Goal: Task Accomplishment & Management: Complete application form

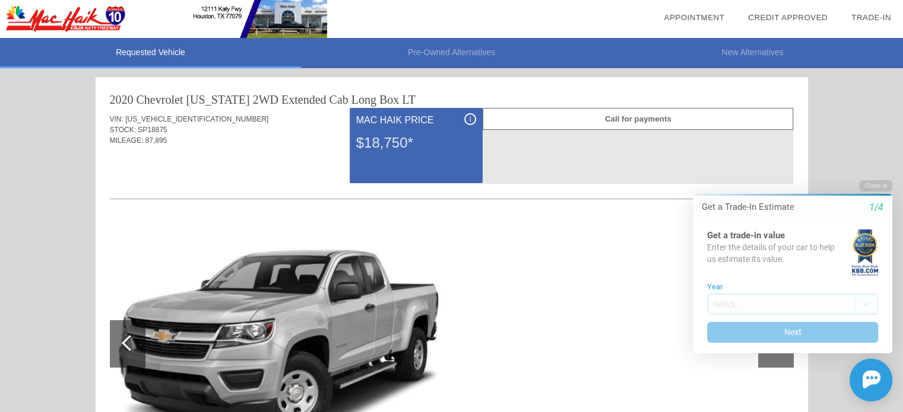
click at [872, 183] on button "Close" at bounding box center [875, 185] width 33 height 11
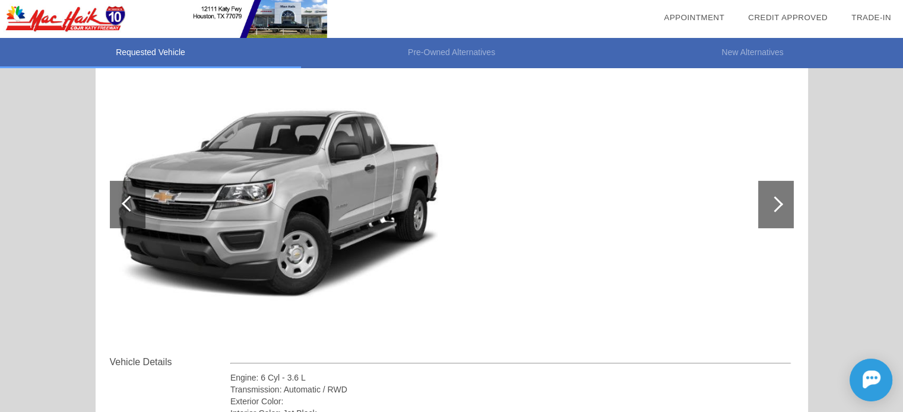
scroll to position [119, 0]
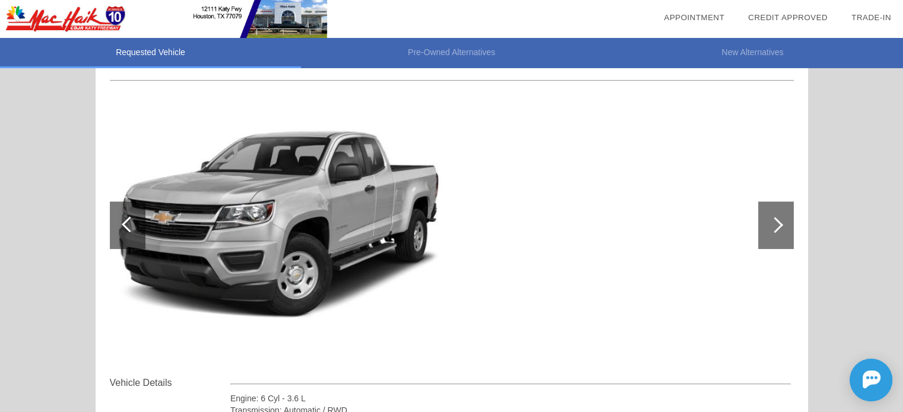
click at [118, 220] on div at bounding box center [128, 225] width 36 height 47
click at [784, 219] on div at bounding box center [776, 225] width 36 height 47
click at [779, 219] on div at bounding box center [776, 225] width 36 height 47
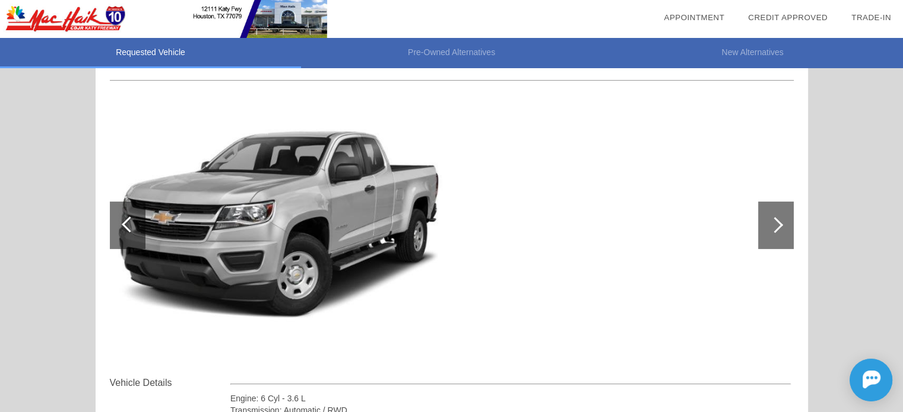
click at [779, 219] on div at bounding box center [776, 225] width 36 height 47
click at [773, 219] on div at bounding box center [775, 225] width 16 height 16
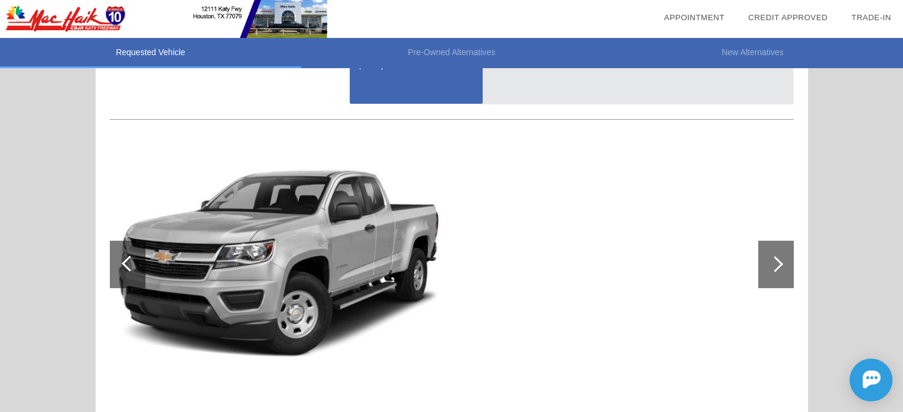
scroll to position [0, 0]
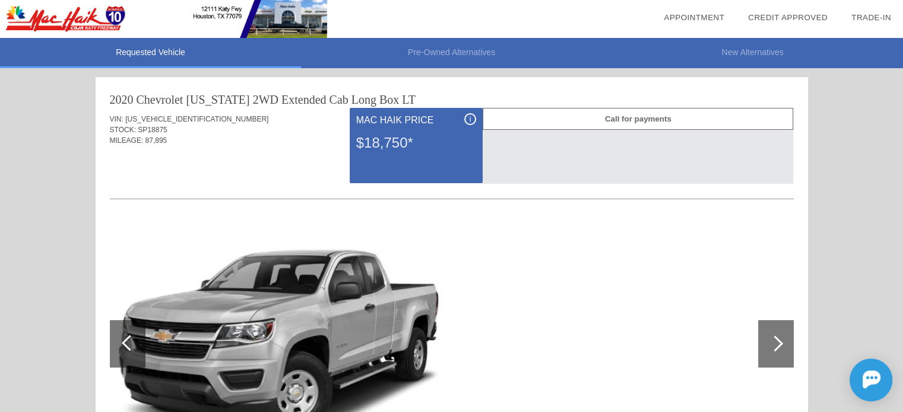
click at [430, 166] on div "i Mac Haik Price $18,750*" at bounding box center [416, 145] width 133 height 75
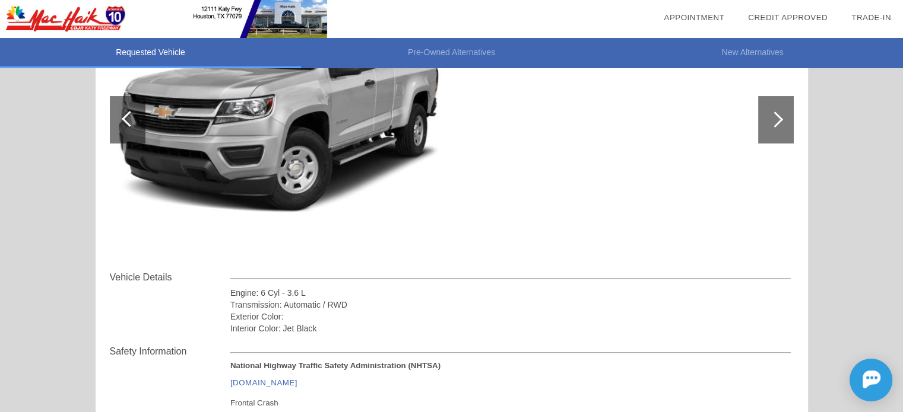
scroll to position [297, 0]
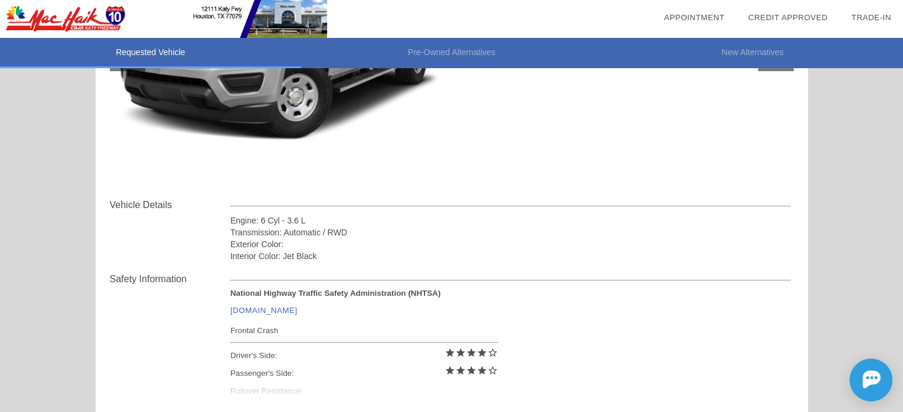
click at [240, 307] on link "[DOMAIN_NAME]" at bounding box center [263, 310] width 67 height 9
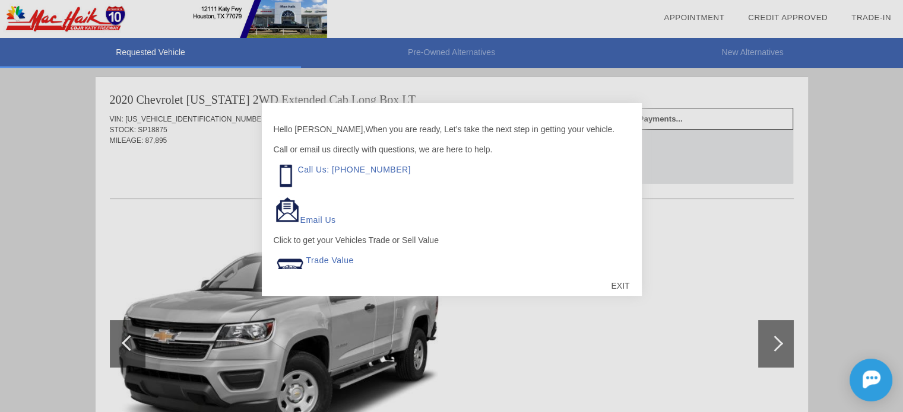
click at [621, 279] on div "EXIT" at bounding box center [620, 286] width 42 height 36
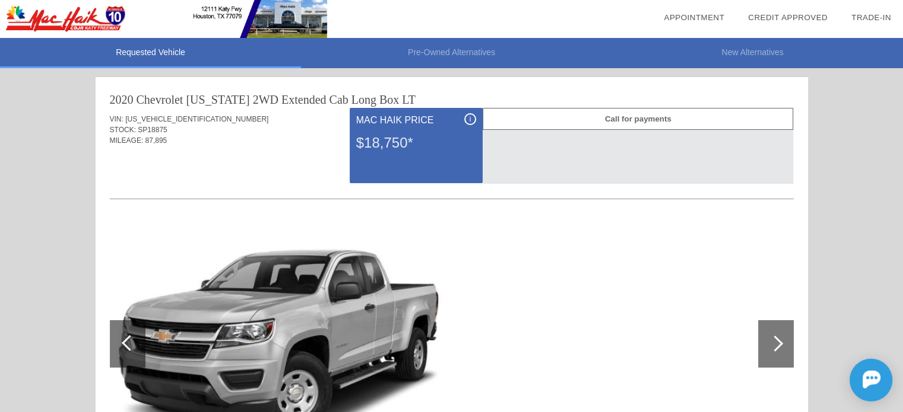
drag, startPoint x: 605, startPoint y: 269, endPoint x: 570, endPoint y: 277, distance: 35.2
click at [570, 277] on div at bounding box center [452, 344] width 684 height 259
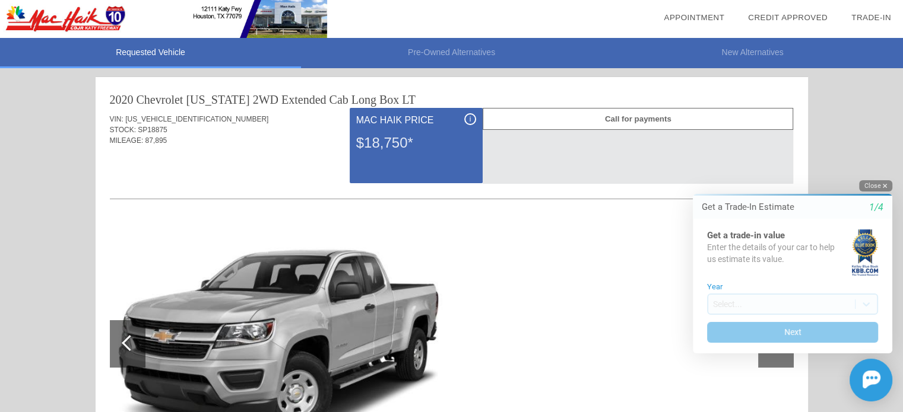
click at [866, 182] on button "Close" at bounding box center [875, 185] width 33 height 11
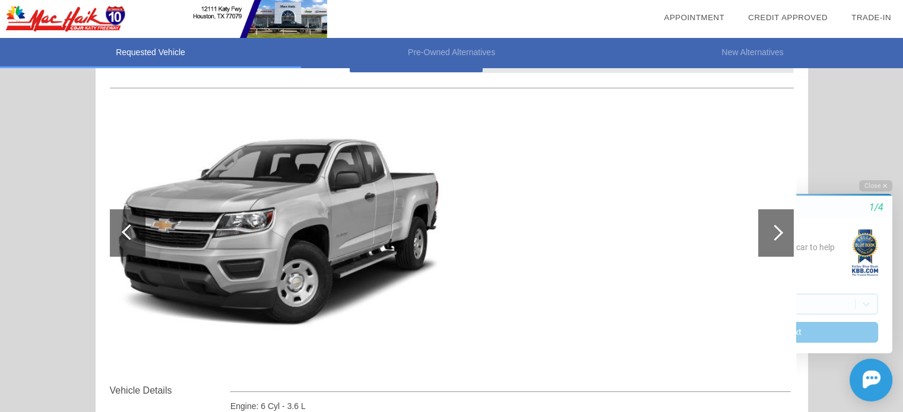
scroll to position [119, 0]
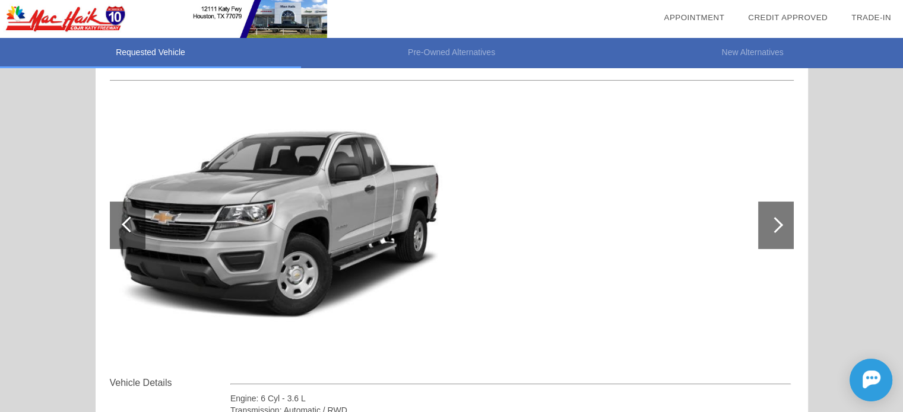
click at [781, 226] on div at bounding box center [776, 225] width 36 height 47
click at [779, 225] on div at bounding box center [775, 225] width 16 height 16
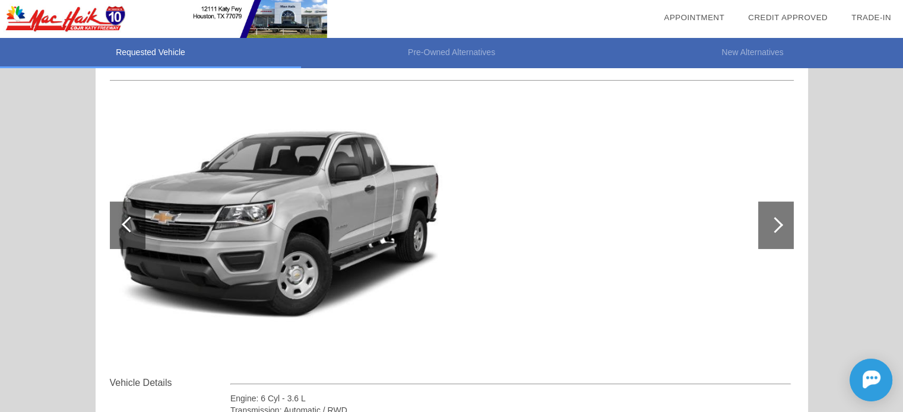
click at [779, 225] on div at bounding box center [775, 225] width 16 height 16
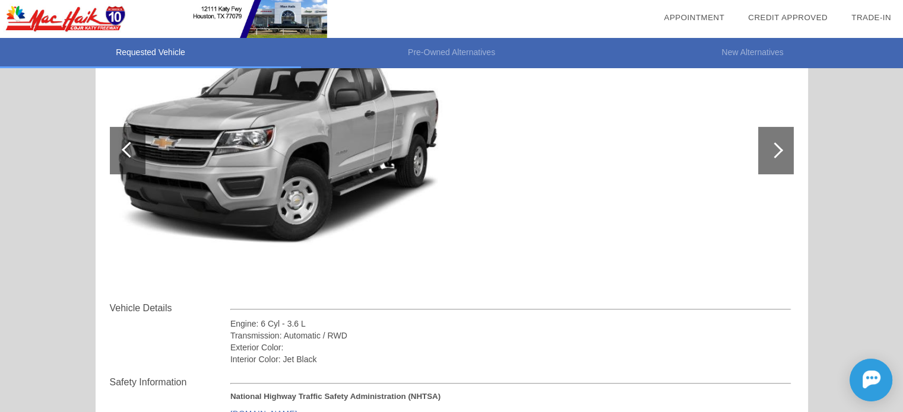
scroll to position [237, 0]
